Goal: Task Accomplishment & Management: Manage account settings

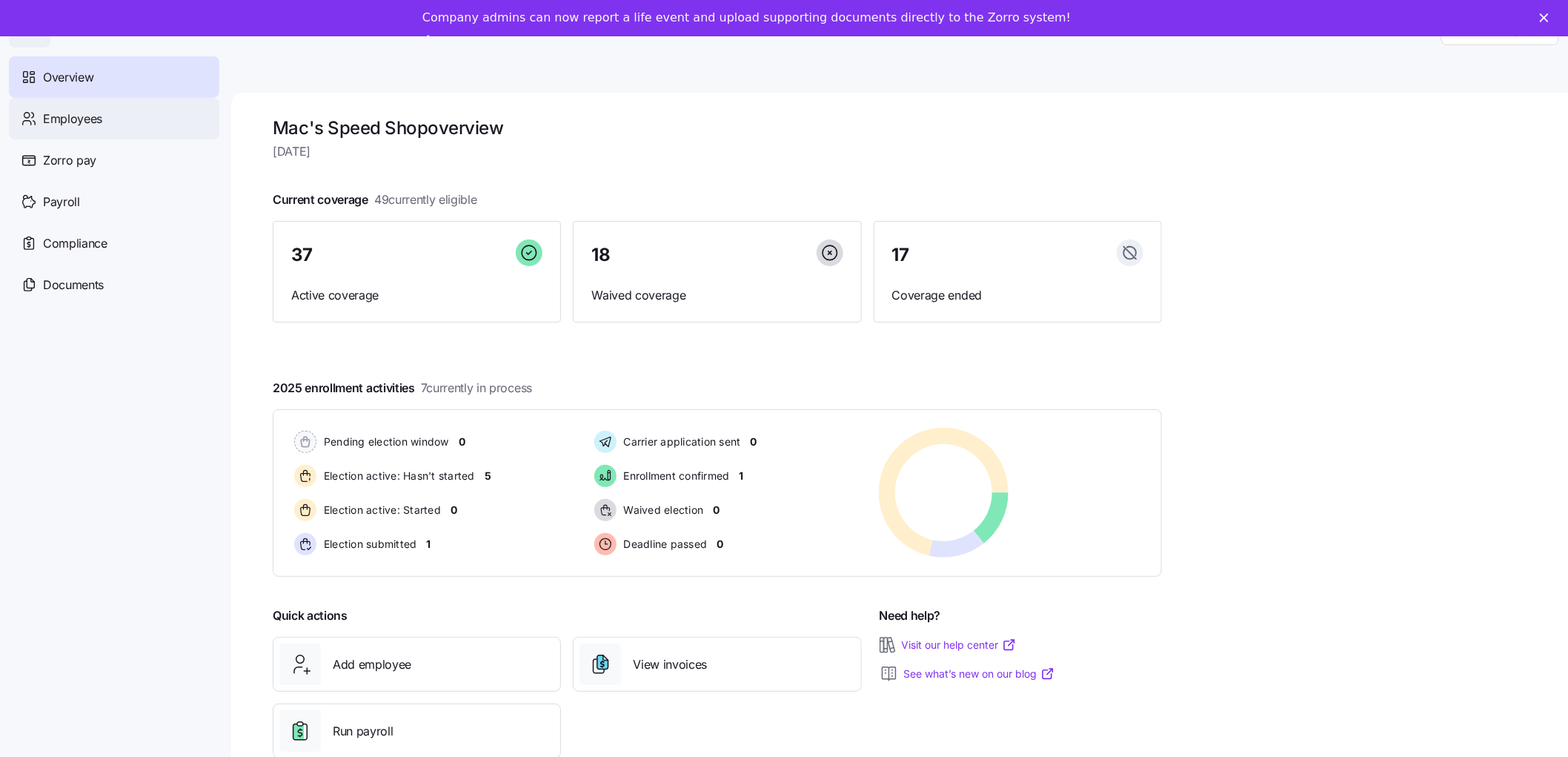
click at [113, 132] on div "Employees" at bounding box center [114, 119] width 211 height 41
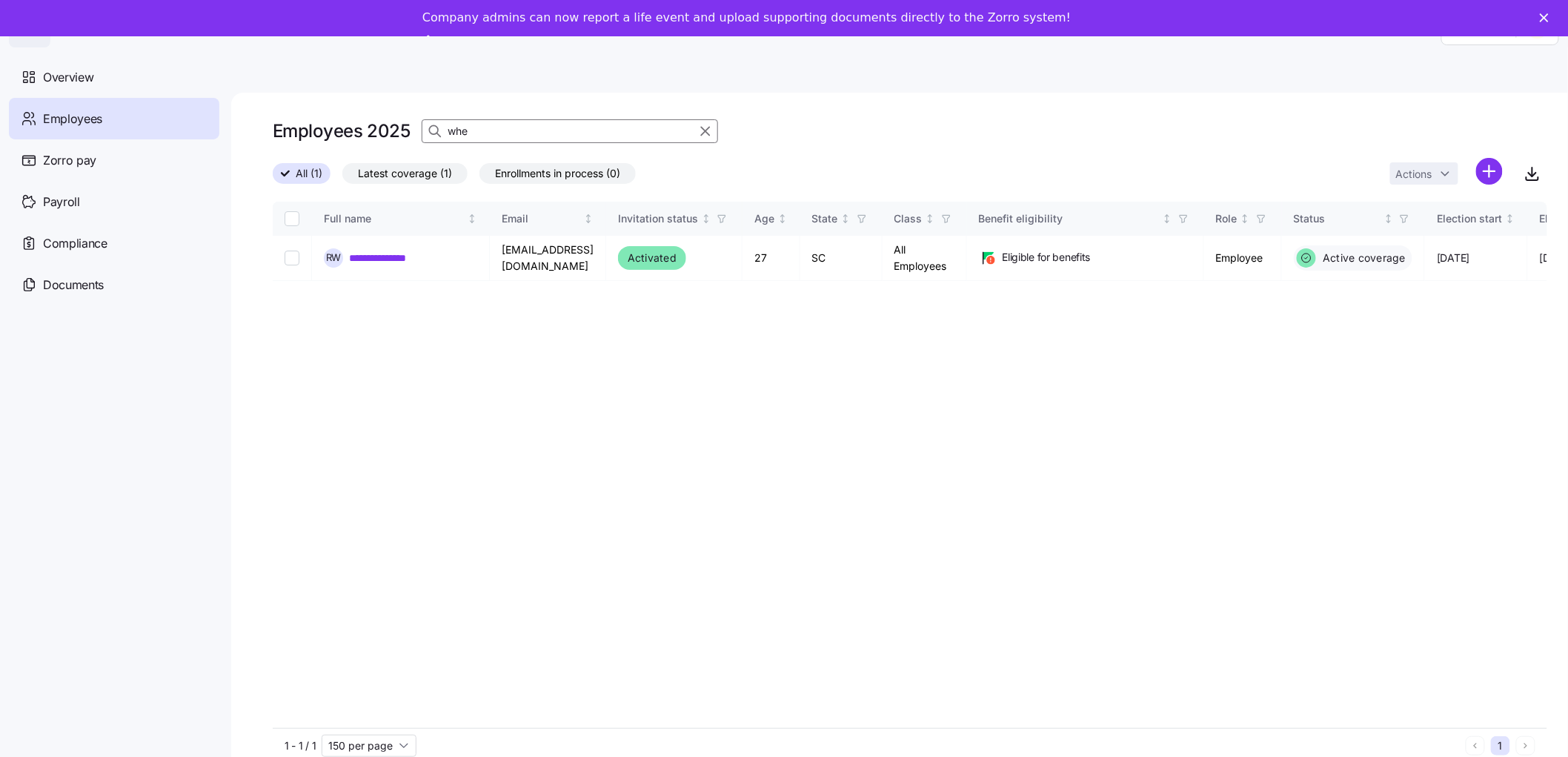
click at [702, 138] on icon "button" at bounding box center [705, 132] width 16 height 18
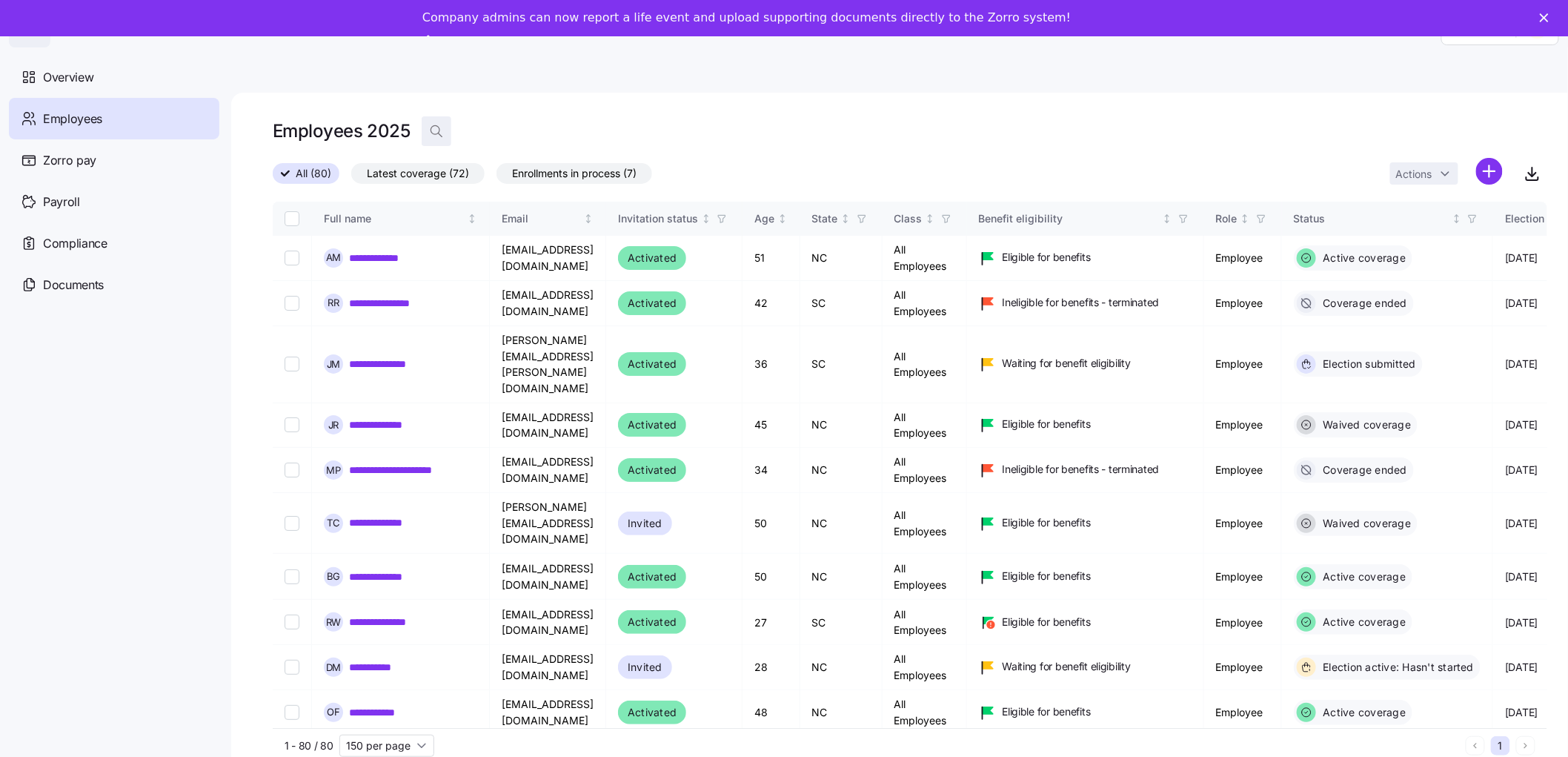
click at [440, 129] on icon "button" at bounding box center [436, 131] width 14 height 14
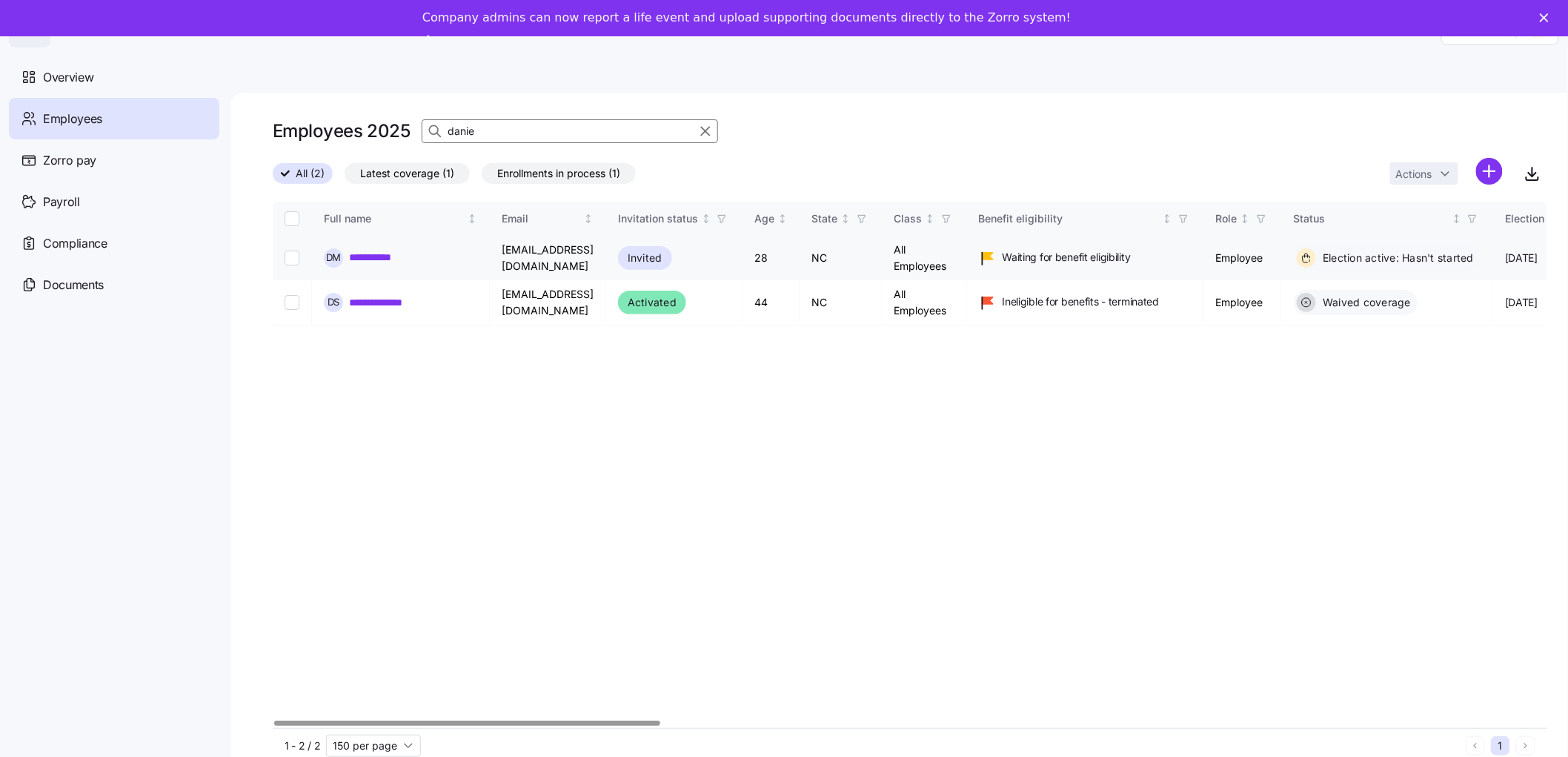
type input "danie"
click at [395, 253] on link "**********" at bounding box center [380, 257] width 61 height 14
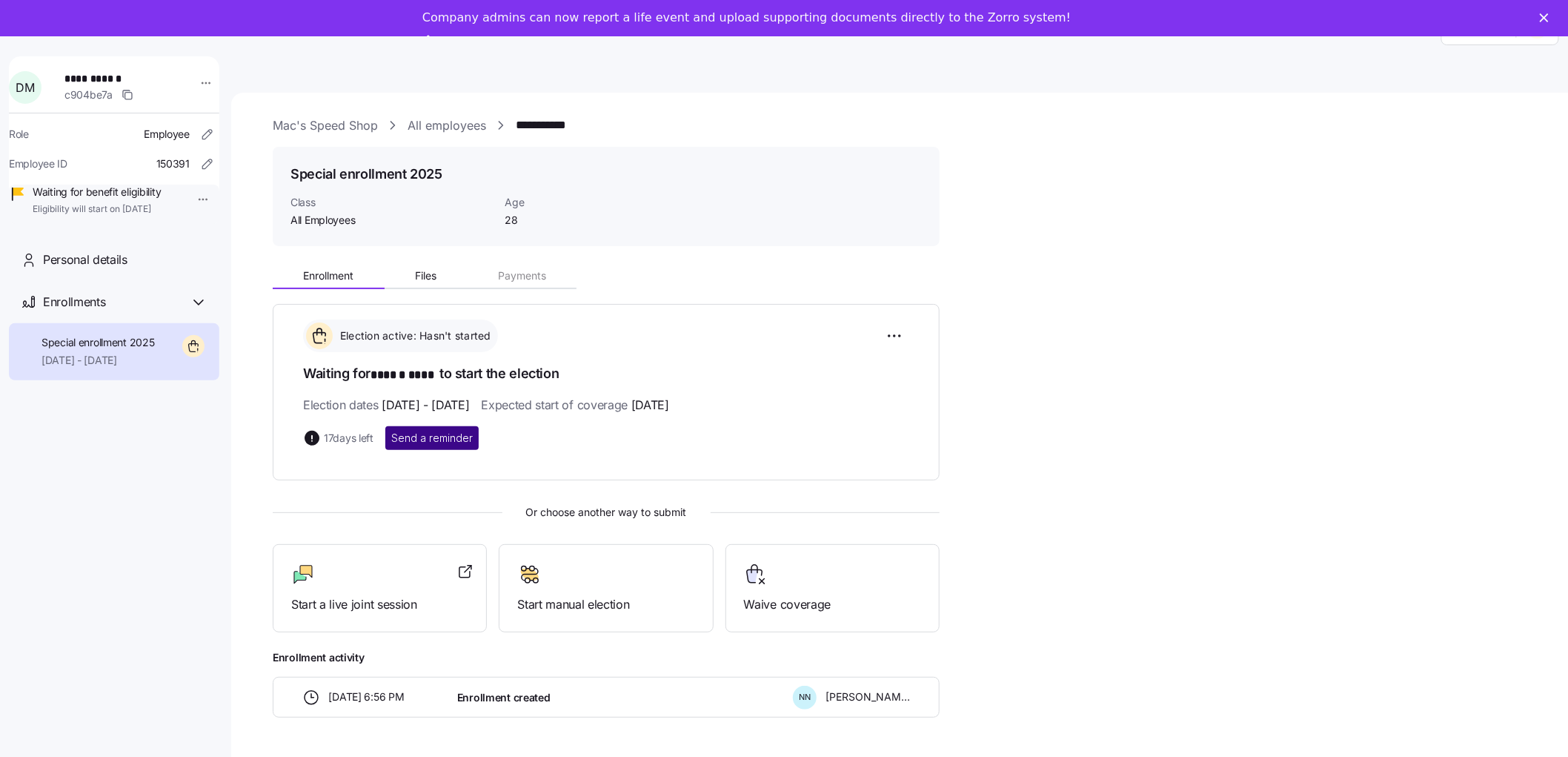
click at [447, 442] on span "Send a reminder" at bounding box center [432, 438] width 82 height 14
click at [1549, 20] on icon "Close" at bounding box center [1545, 18] width 9 height 9
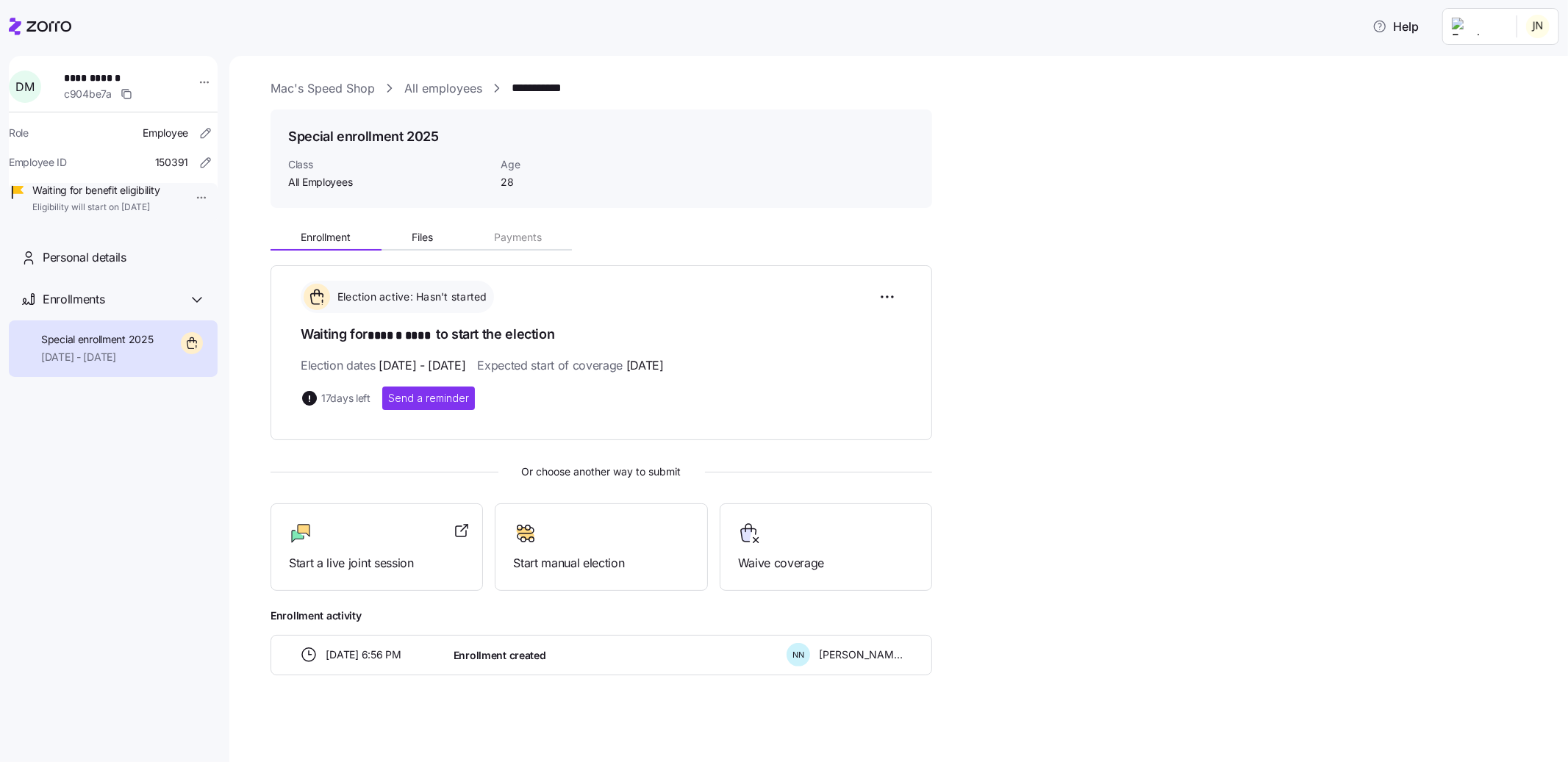
click at [452, 87] on link "All employees" at bounding box center [443, 88] width 78 height 19
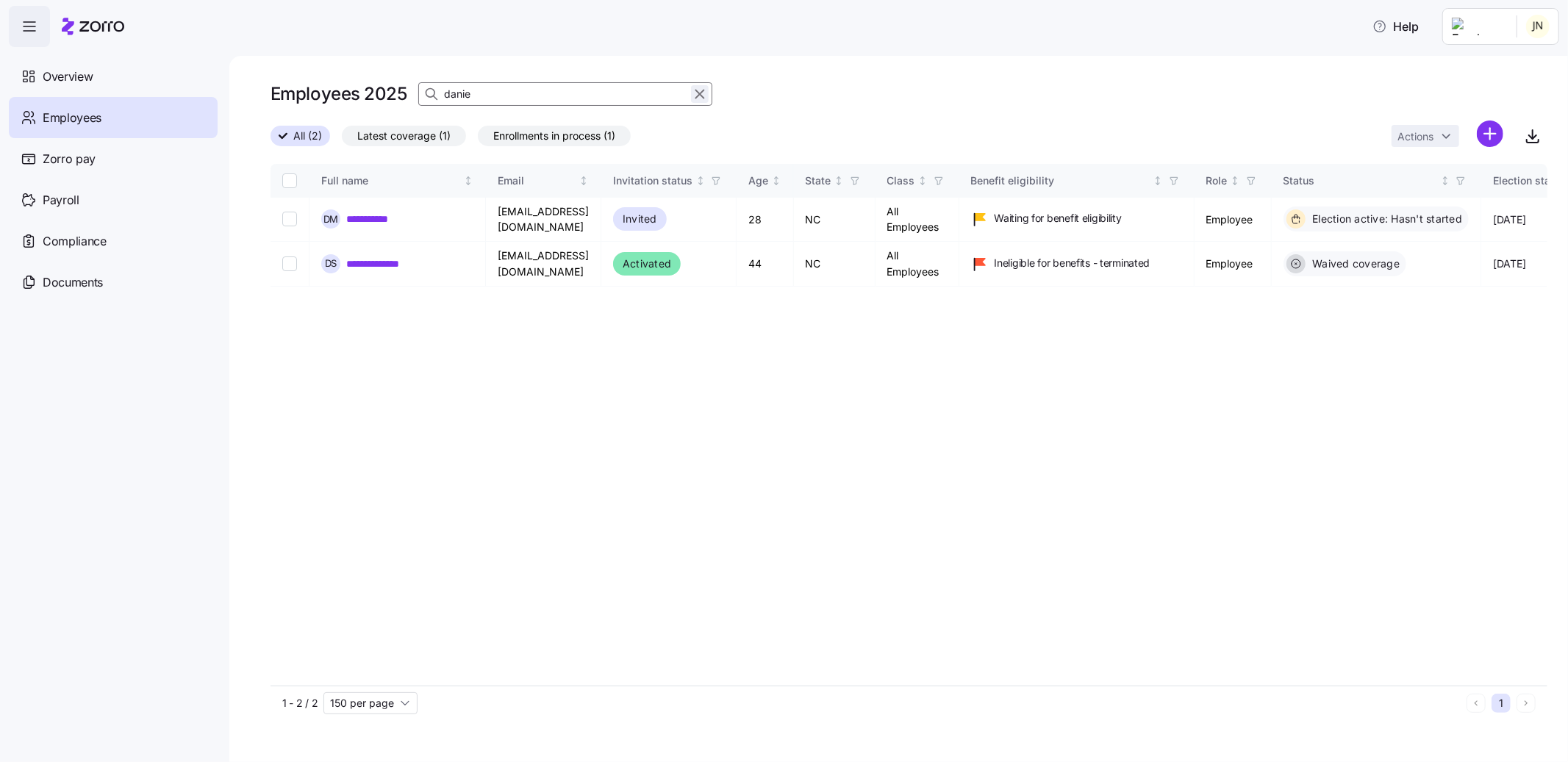
click at [702, 96] on icon "button" at bounding box center [700, 94] width 16 height 18
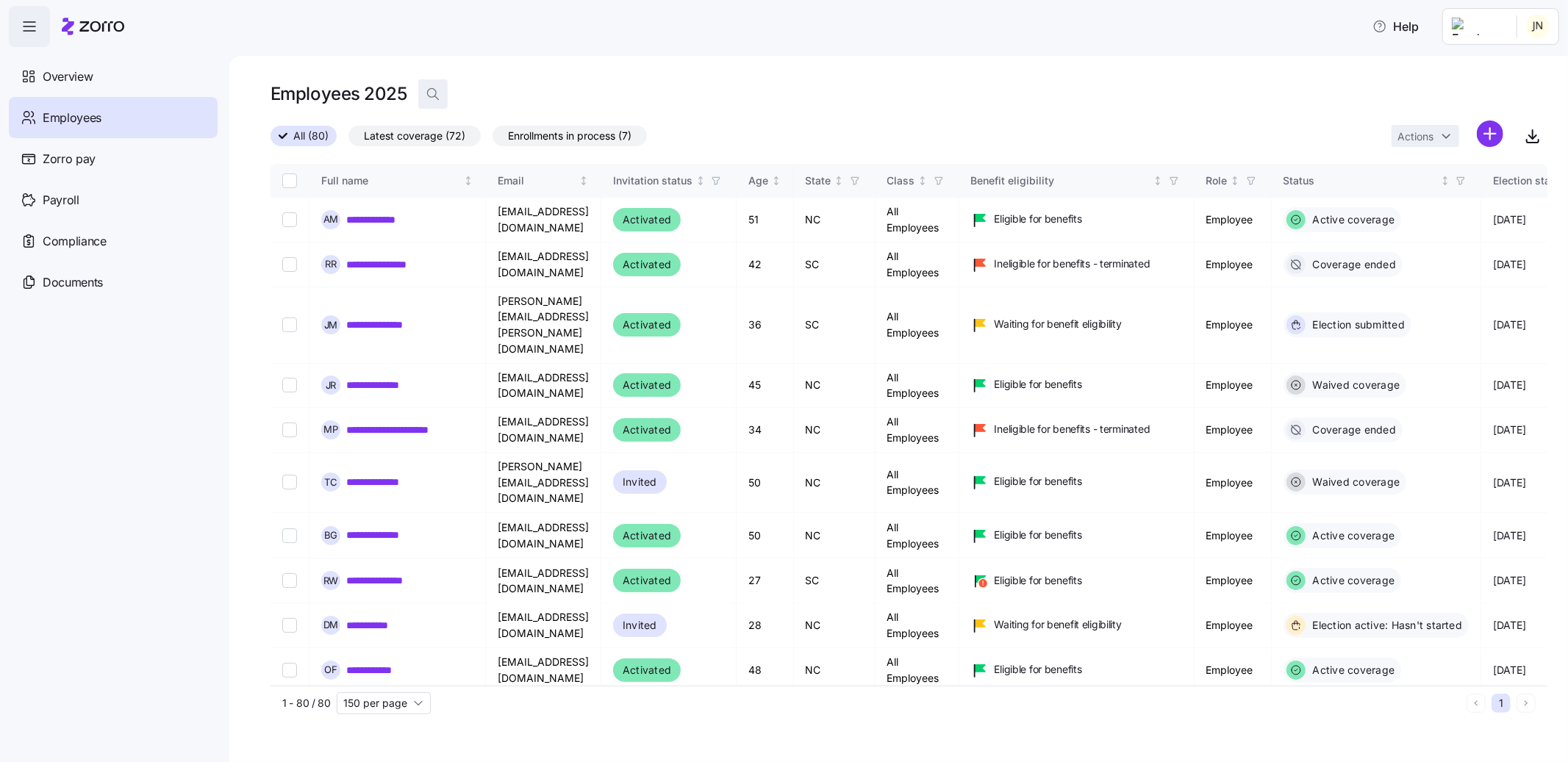
click at [429, 93] on icon "button" at bounding box center [432, 94] width 14 height 14
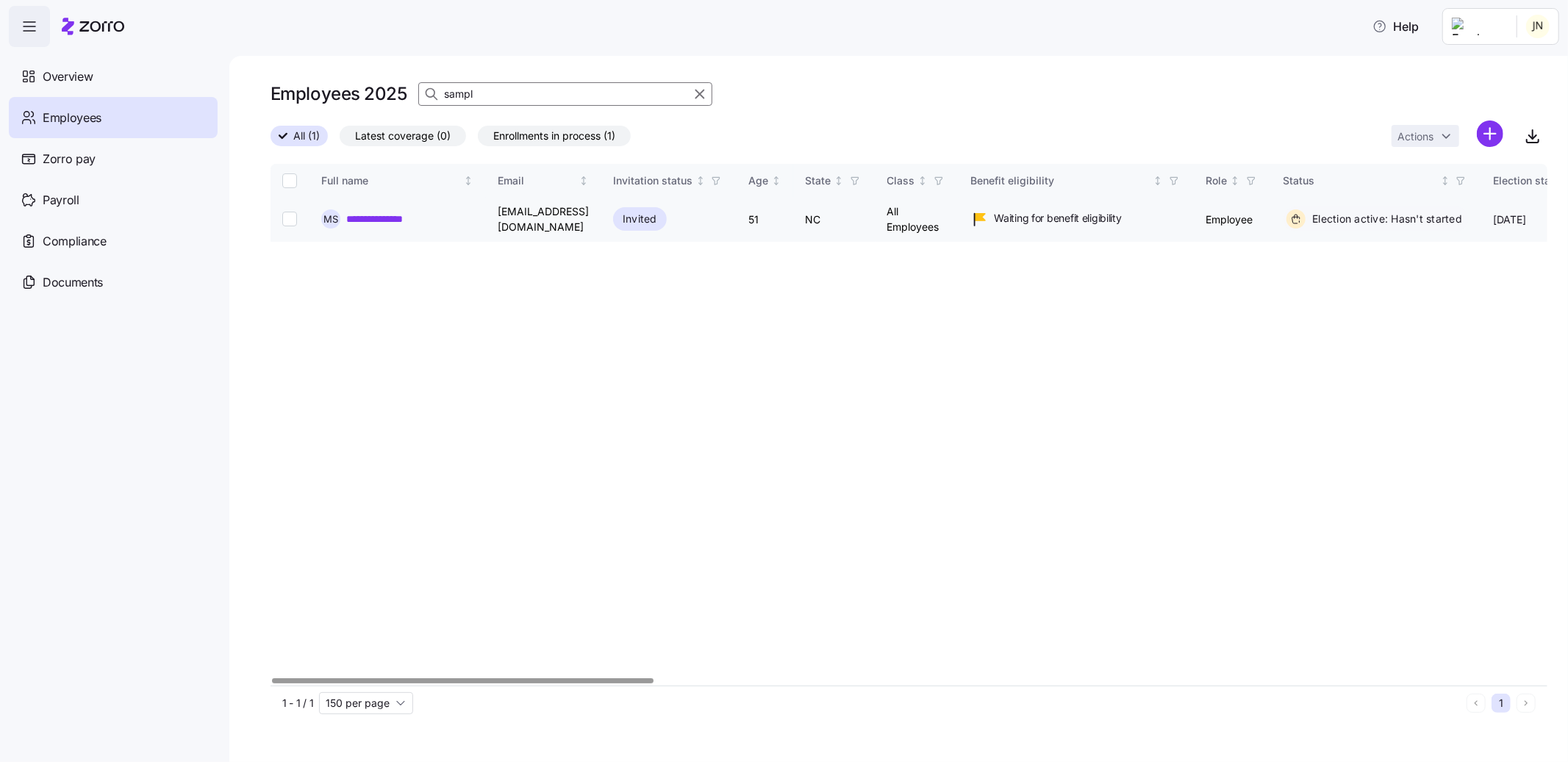
type input "sampl"
click at [404, 216] on link "**********" at bounding box center [388, 219] width 82 height 14
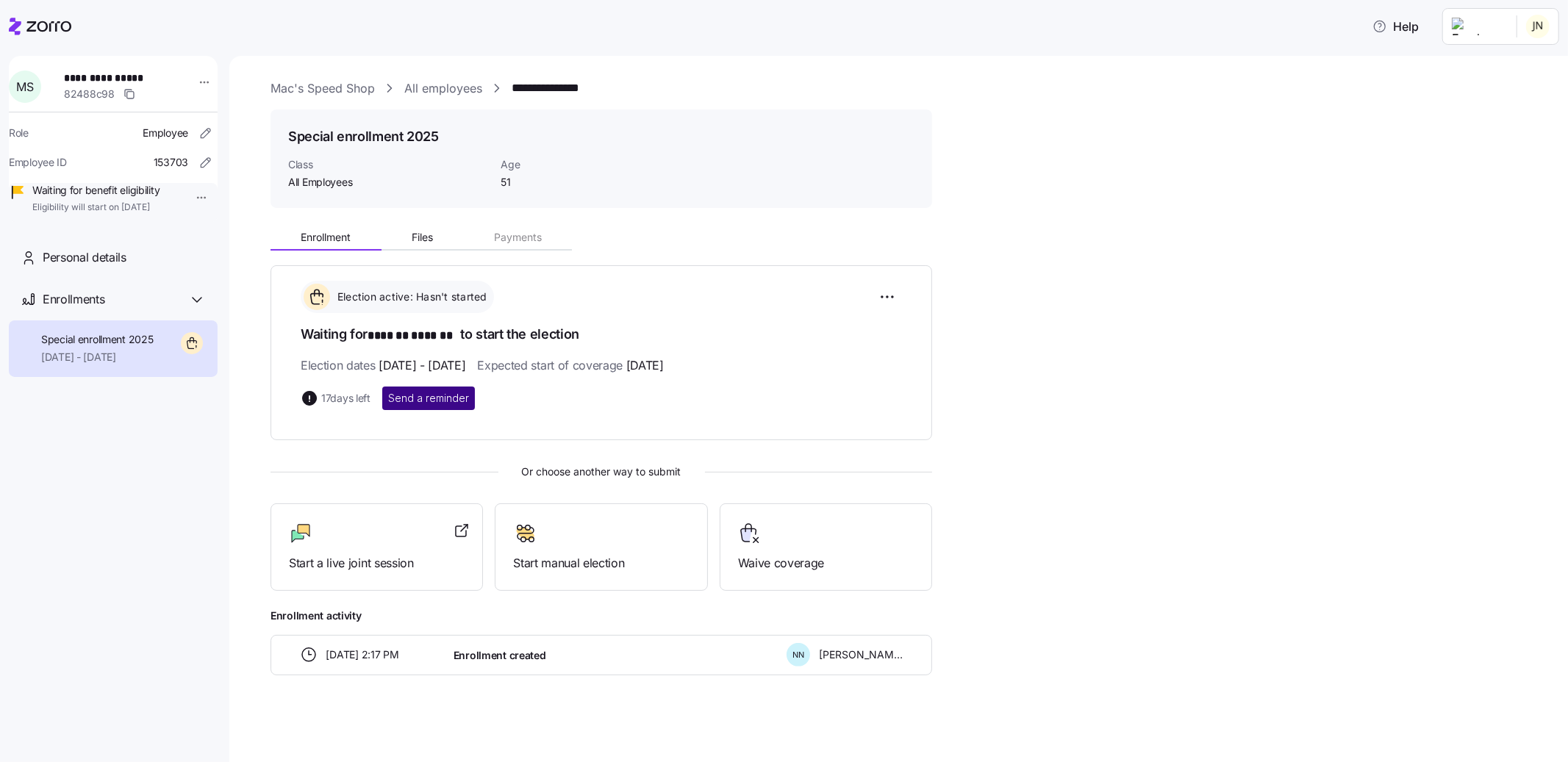
click at [430, 404] on span "Send a reminder" at bounding box center [429, 398] width 81 height 14
click at [429, 88] on link "All employees" at bounding box center [443, 88] width 78 height 19
